Goal: Check status: Check status

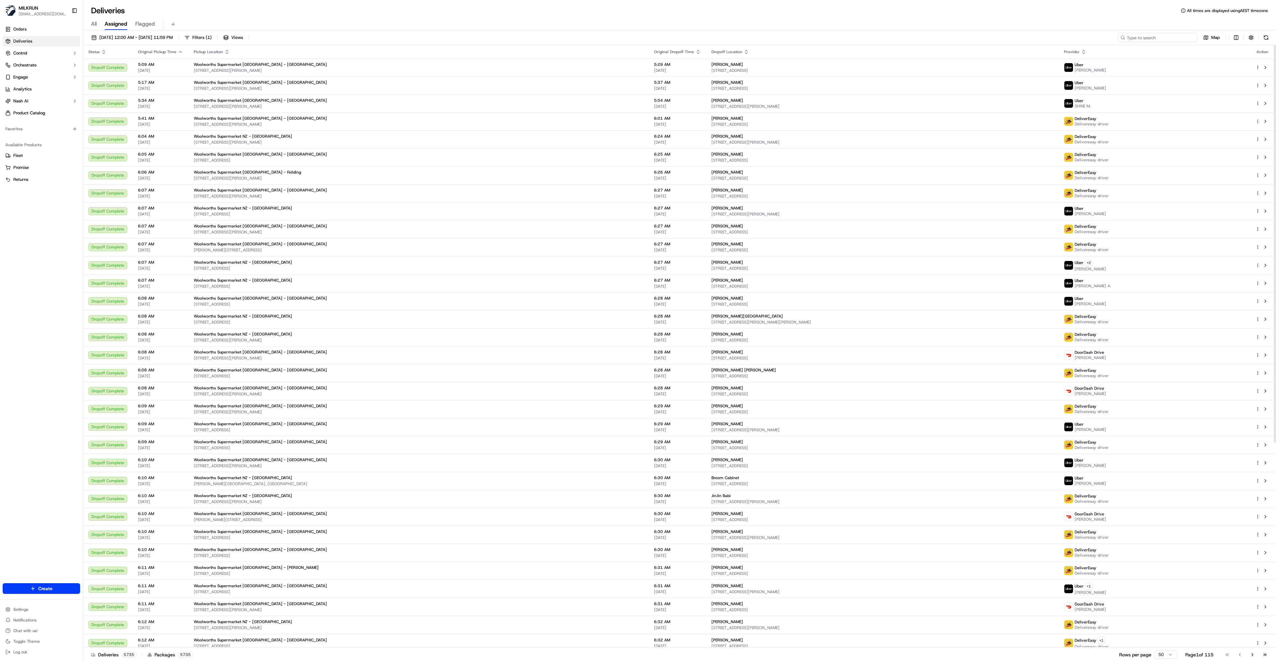
click at [1170, 40] on input at bounding box center [1158, 37] width 80 height 9
paste input "[URL][DOMAIN_NAME]"
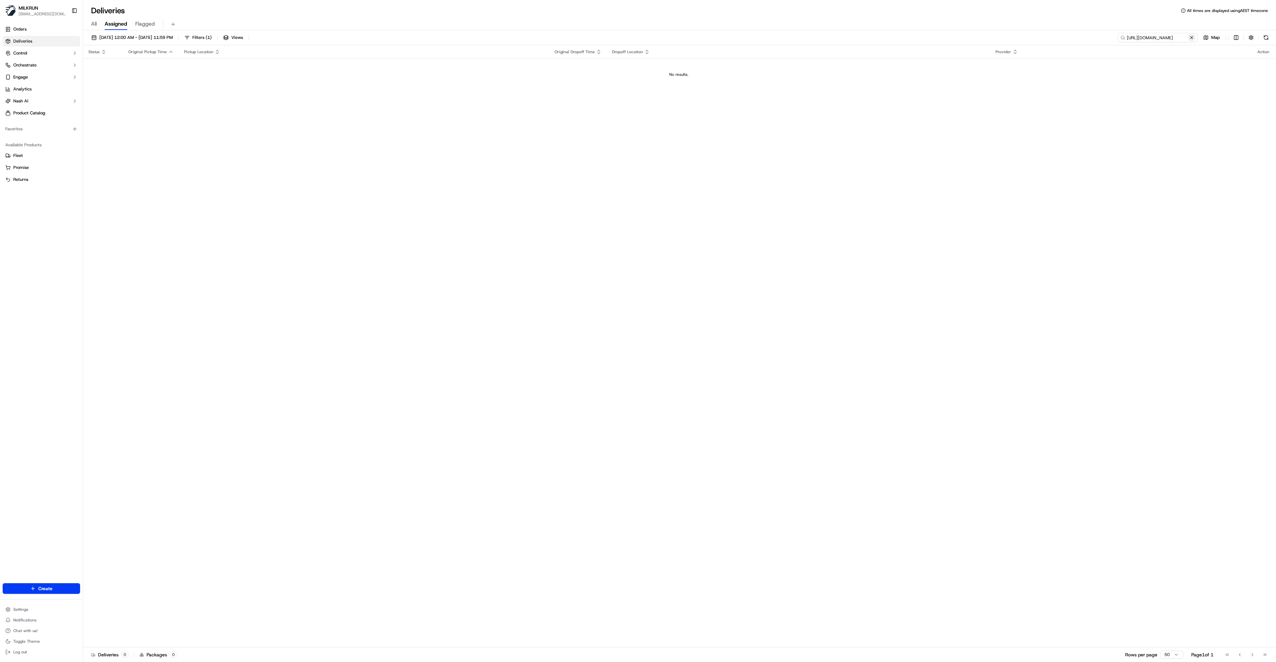
type input "[URL][DOMAIN_NAME]"
click at [1192, 36] on button at bounding box center [1191, 37] width 7 height 7
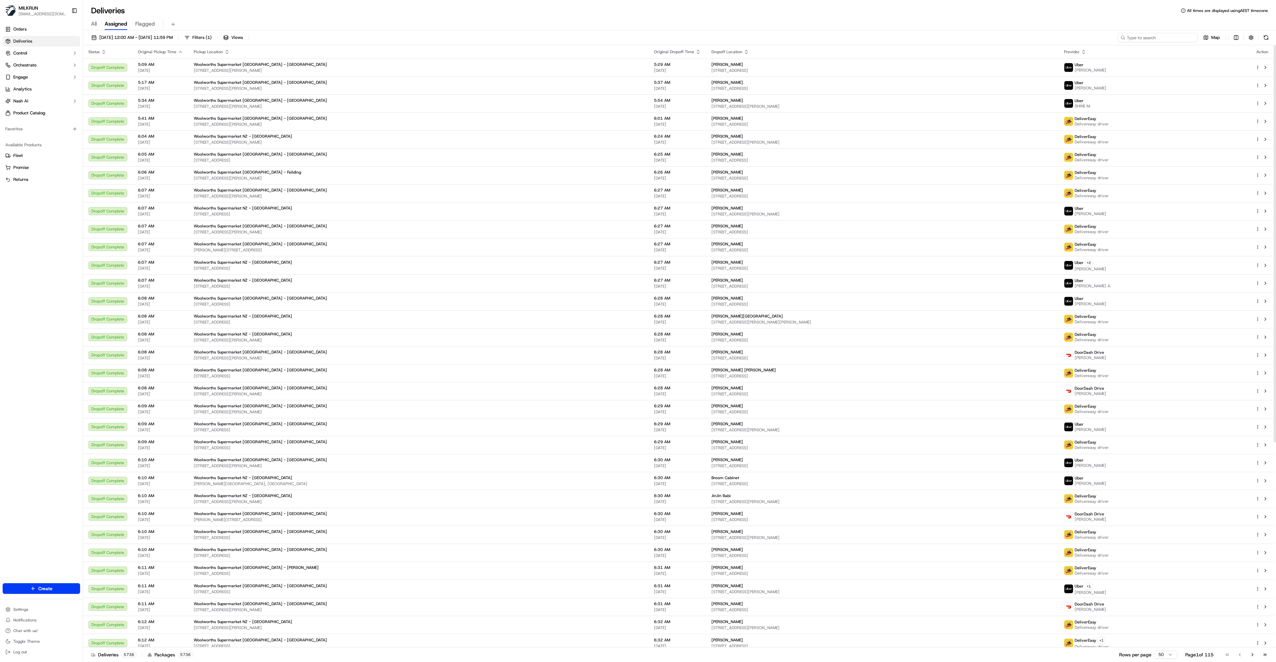
click at [1165, 39] on input at bounding box center [1158, 37] width 80 height 9
paste input "[URL][DOMAIN_NAME]"
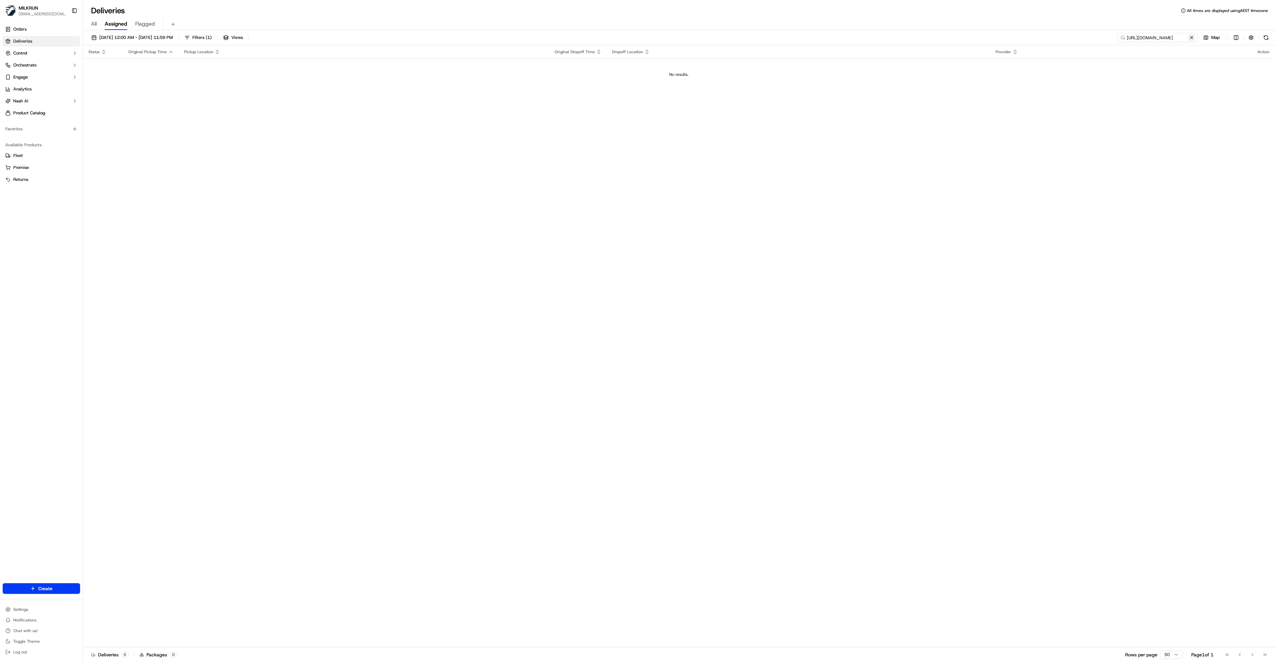
type input "[URL][DOMAIN_NAME]"
click at [1194, 39] on button at bounding box center [1191, 37] width 7 height 7
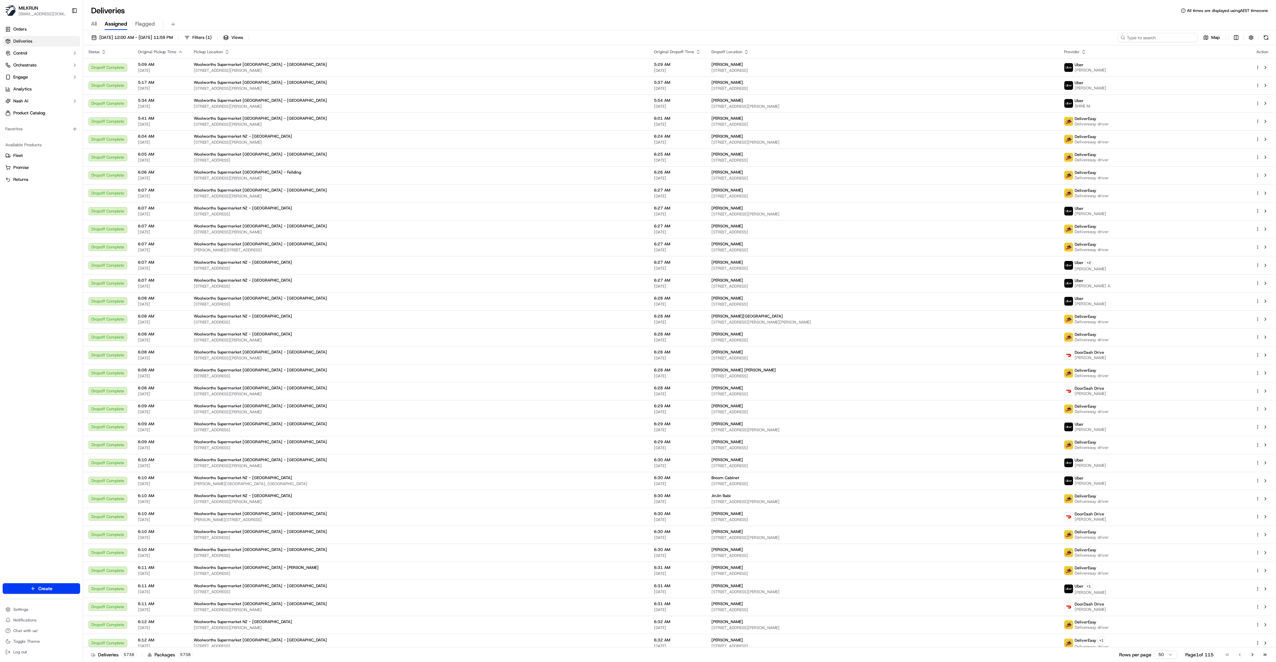
click at [1166, 38] on input at bounding box center [1158, 37] width 80 height 9
paste input "25PFGAFFRJO3"
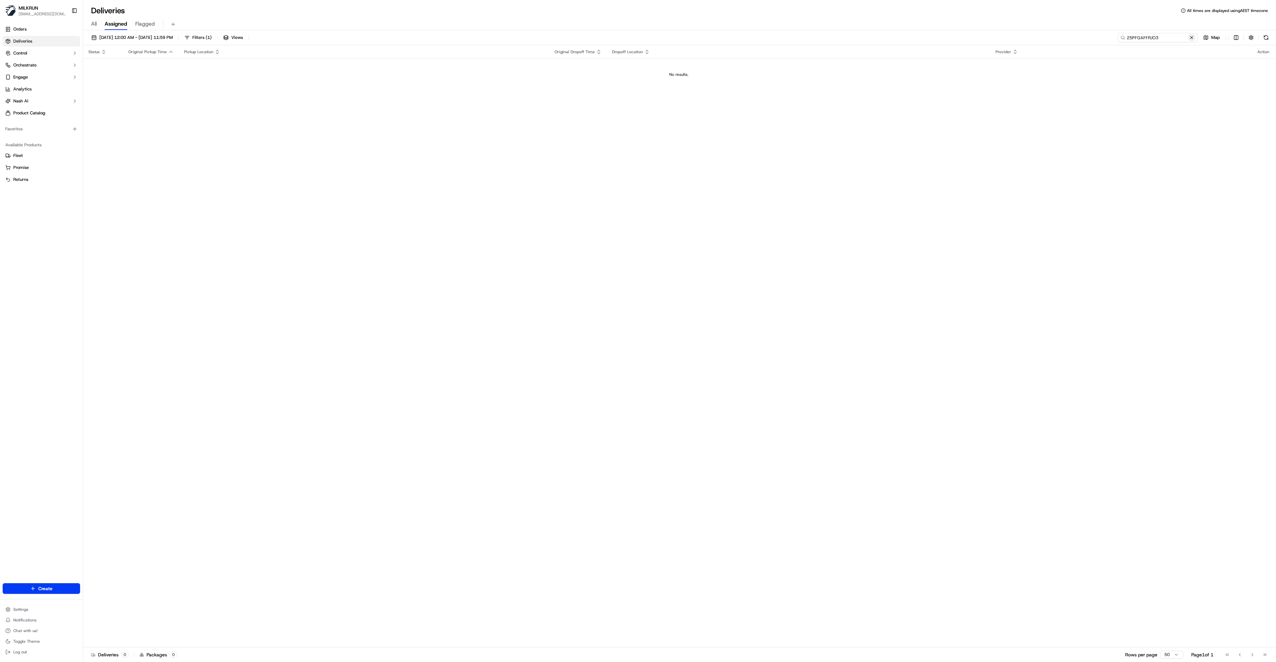
type input "25PFGAFFRJO3"
click at [1192, 37] on button at bounding box center [1191, 37] width 7 height 7
